Goal: Task Accomplishment & Management: Manage account settings

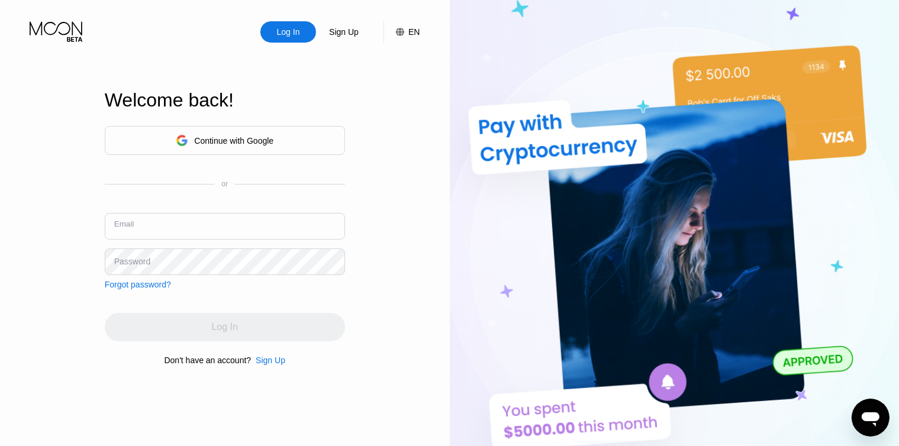
click at [162, 226] on input "text" at bounding box center [225, 226] width 240 height 27
paste input "[EMAIL_ADDRESS][DOMAIN_NAME]"
type input "[EMAIL_ADDRESS][DOMAIN_NAME]"
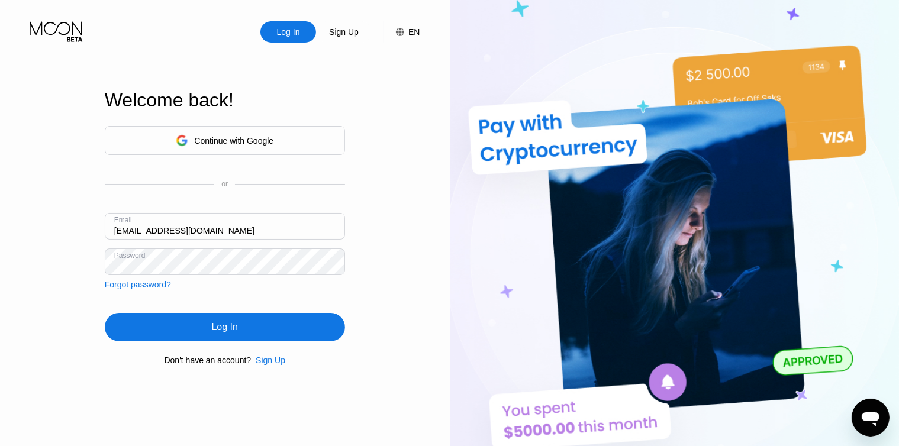
click at [216, 324] on div "Log In" at bounding box center [225, 328] width 26 height 12
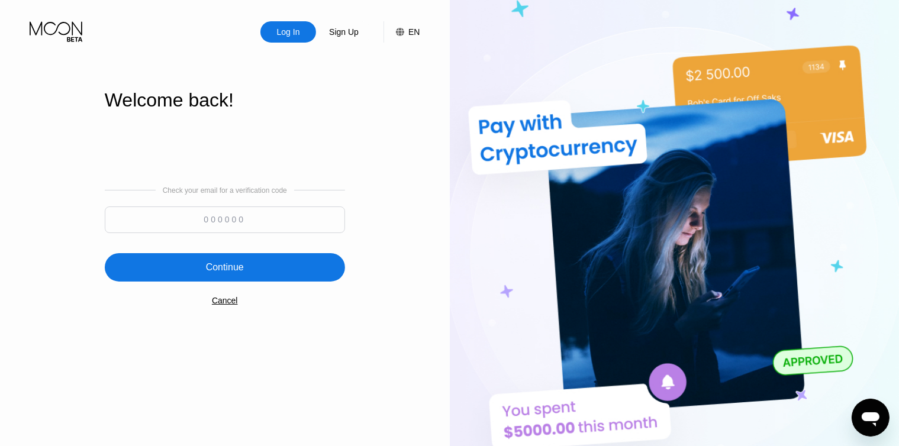
click at [213, 218] on input at bounding box center [225, 220] width 240 height 27
click at [234, 223] on input at bounding box center [225, 220] width 240 height 27
paste input "810780"
type input "810780"
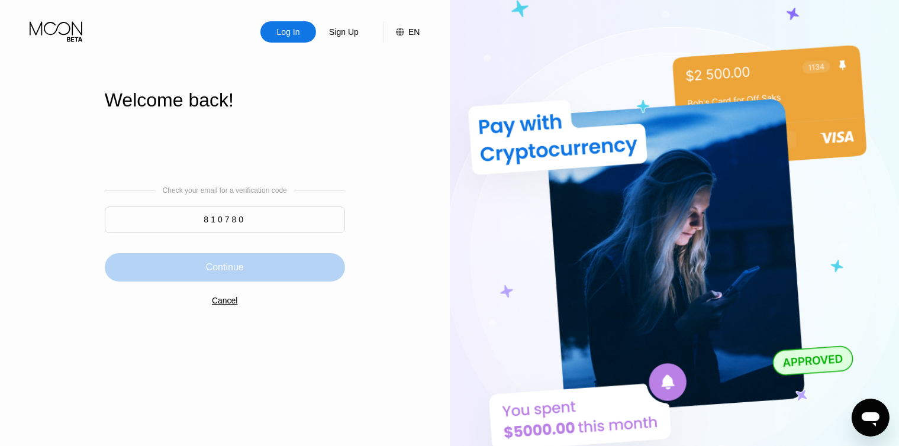
click at [245, 270] on div "Continue" at bounding box center [225, 267] width 240 height 28
